Goal: Use online tool/utility: Use online tool/utility

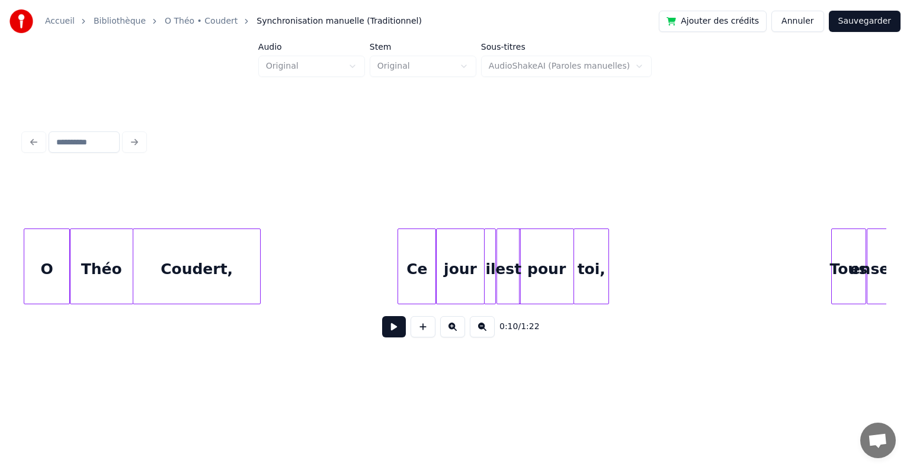
click at [36, 273] on div "O" at bounding box center [46, 269] width 45 height 81
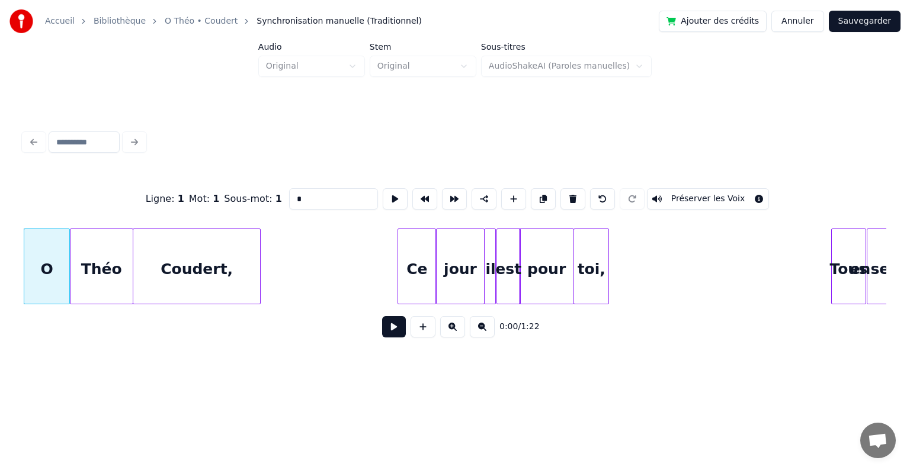
click at [402, 335] on button at bounding box center [394, 326] width 24 height 21
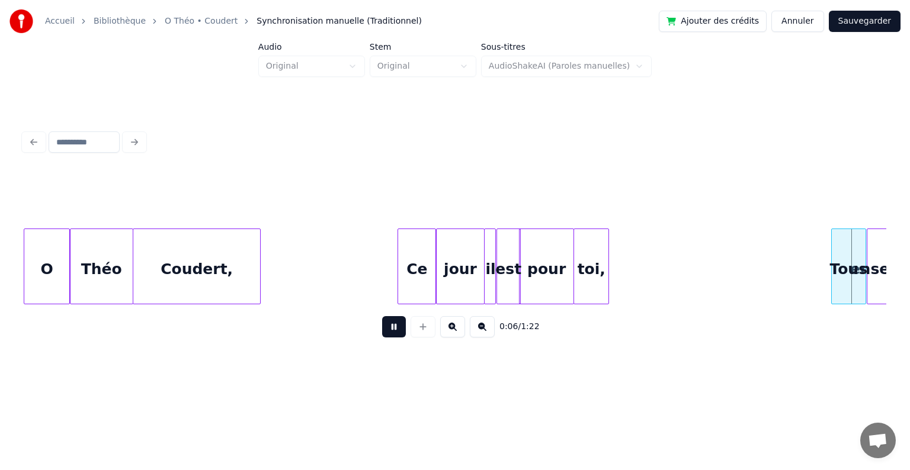
click at [399, 336] on button at bounding box center [394, 326] width 24 height 21
click at [223, 279] on div "Coudert," at bounding box center [196, 269] width 127 height 81
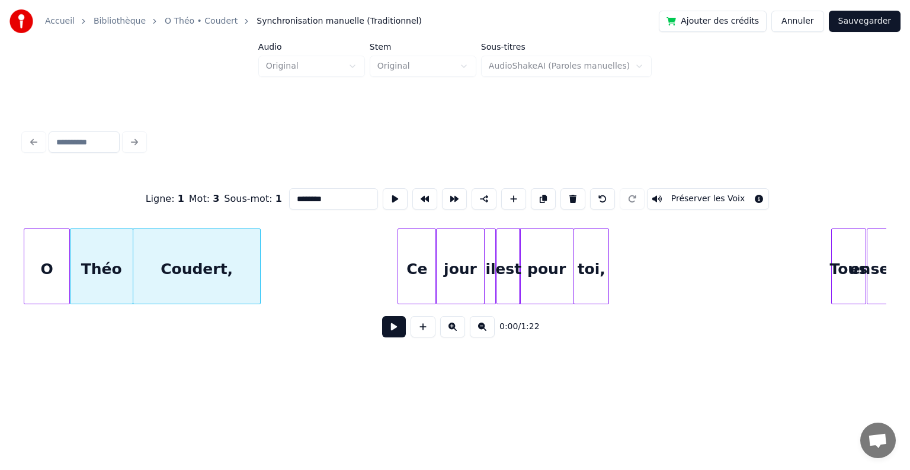
click at [392, 329] on button at bounding box center [394, 326] width 24 height 21
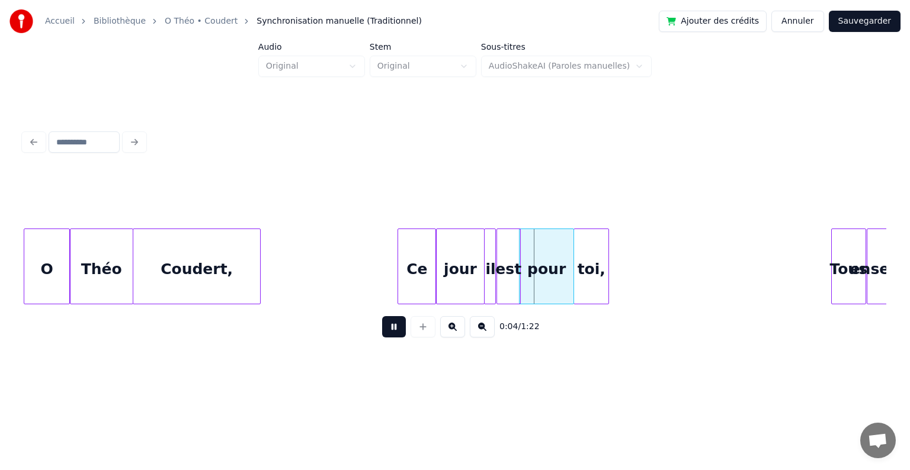
click at [396, 334] on button at bounding box center [394, 326] width 24 height 21
click at [431, 283] on div "Ce" at bounding box center [416, 269] width 37 height 81
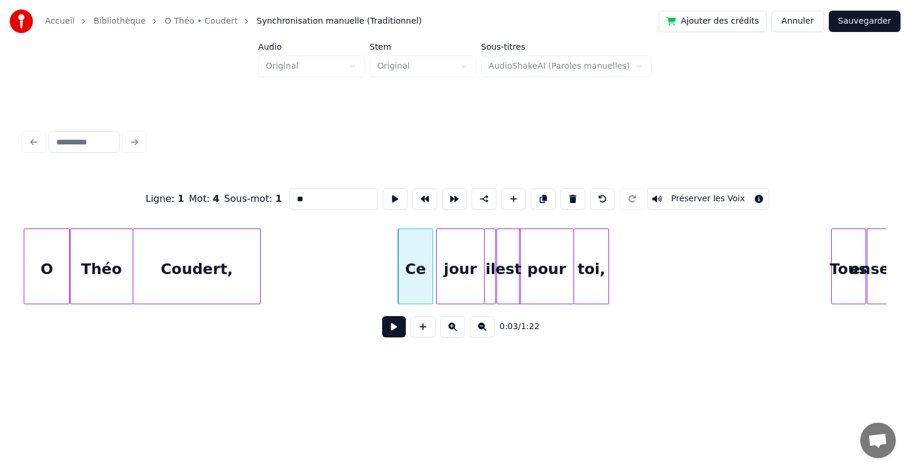
click at [432, 284] on div at bounding box center [431, 266] width 4 height 75
click at [453, 287] on div "jour" at bounding box center [457, 269] width 47 height 81
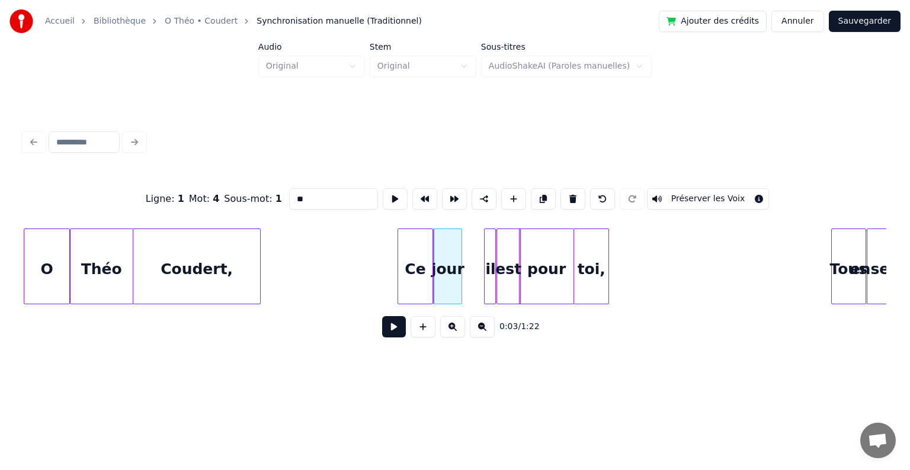
click at [461, 291] on div at bounding box center [460, 266] width 4 height 75
click at [489, 286] on div "il" at bounding box center [491, 269] width 12 height 81
click at [469, 286] on div "il" at bounding box center [471, 269] width 12 height 81
click at [451, 285] on div at bounding box center [450, 266] width 4 height 75
click at [471, 280] on div at bounding box center [473, 266] width 4 height 75
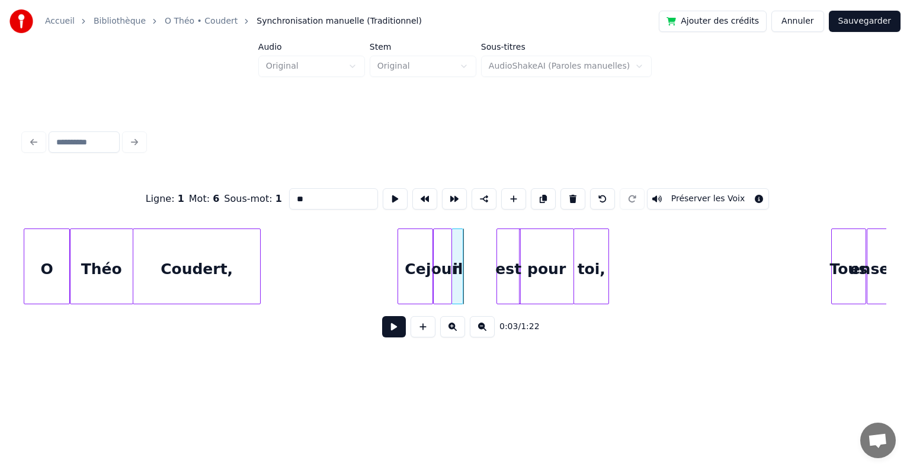
click at [457, 284] on div "il" at bounding box center [458, 269] width 12 height 81
click at [470, 284] on div "est" at bounding box center [474, 269] width 23 height 81
click at [518, 292] on div "pour" at bounding box center [514, 269] width 54 height 81
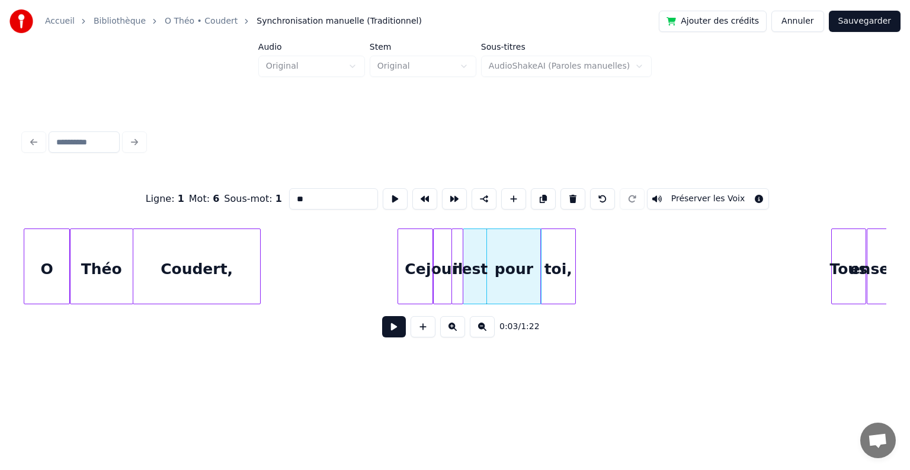
click at [567, 293] on div "toi," at bounding box center [558, 269] width 34 height 81
click at [237, 240] on div "Coudert," at bounding box center [196, 269] width 127 height 81
type input "********"
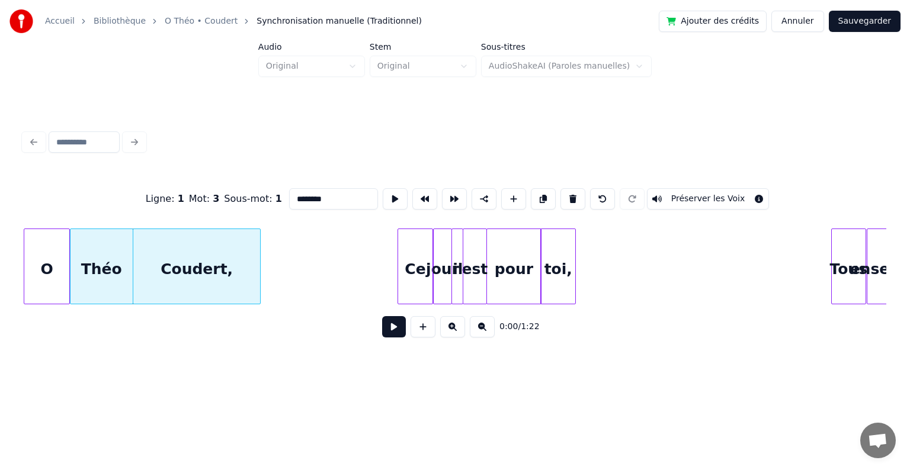
click at [388, 331] on button at bounding box center [394, 326] width 24 height 21
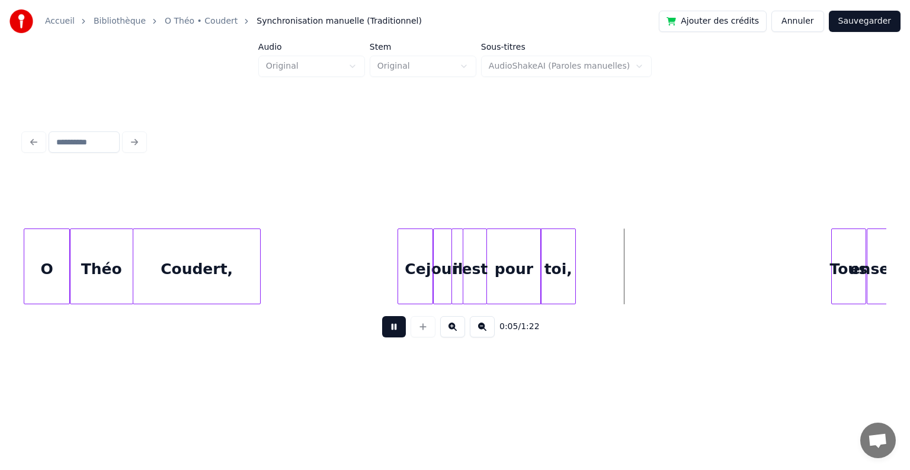
click at [389, 331] on button at bounding box center [394, 326] width 24 height 21
click at [403, 331] on button at bounding box center [394, 326] width 24 height 21
click at [401, 322] on button at bounding box center [394, 326] width 24 height 21
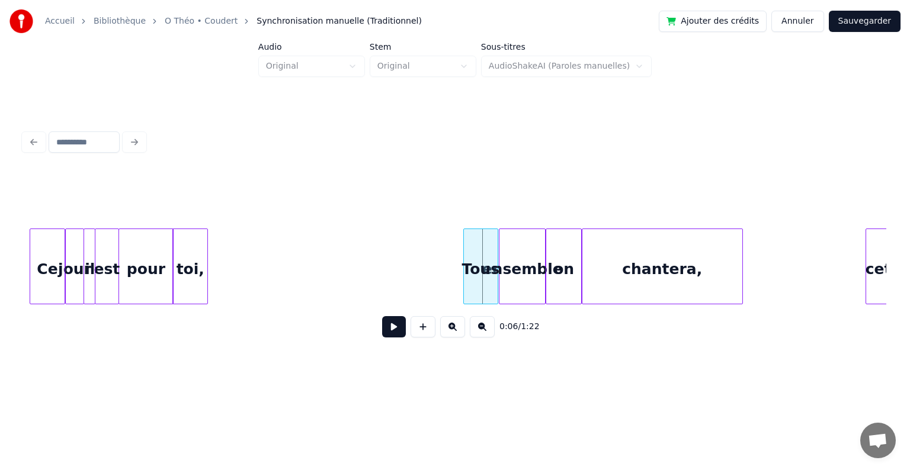
scroll to position [0, 664]
